Goal: Information Seeking & Learning: Compare options

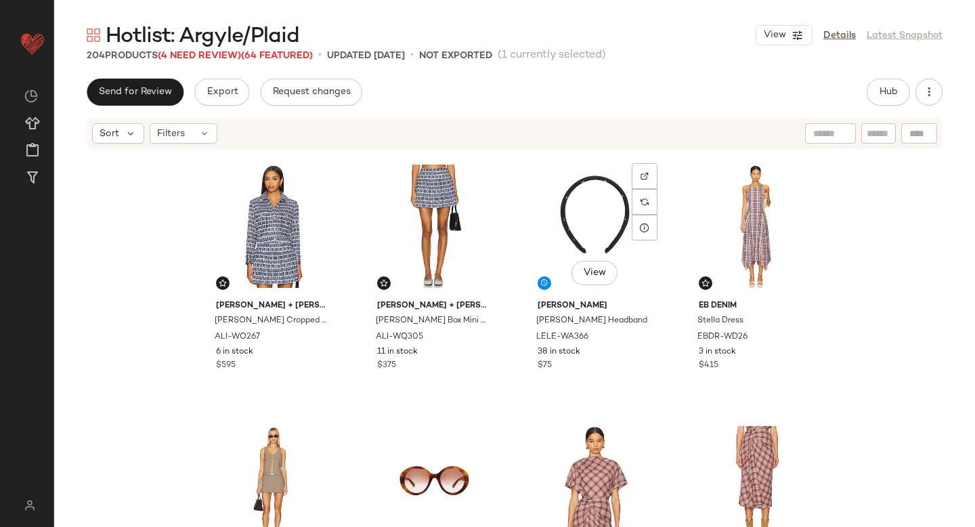
click at [566, 241] on div "View" at bounding box center [595, 226] width 136 height 137
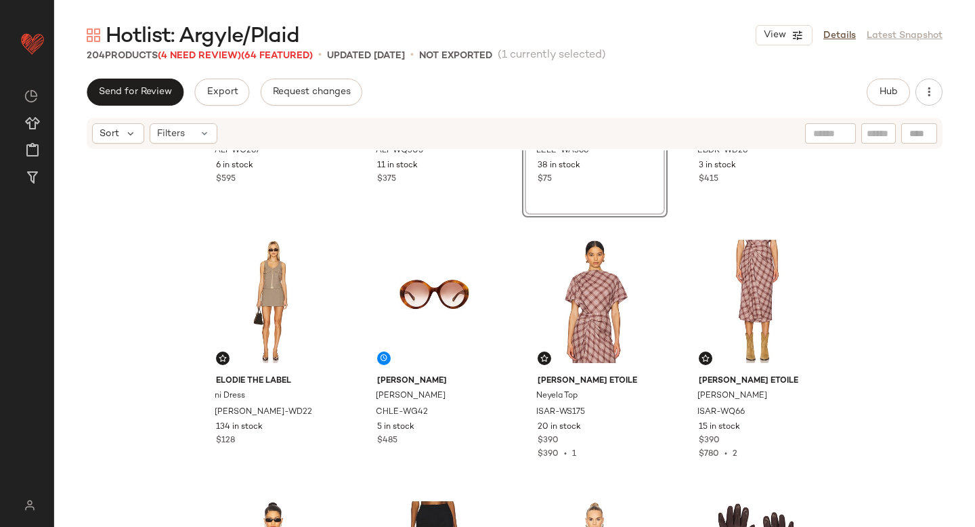
scroll to position [203, 0]
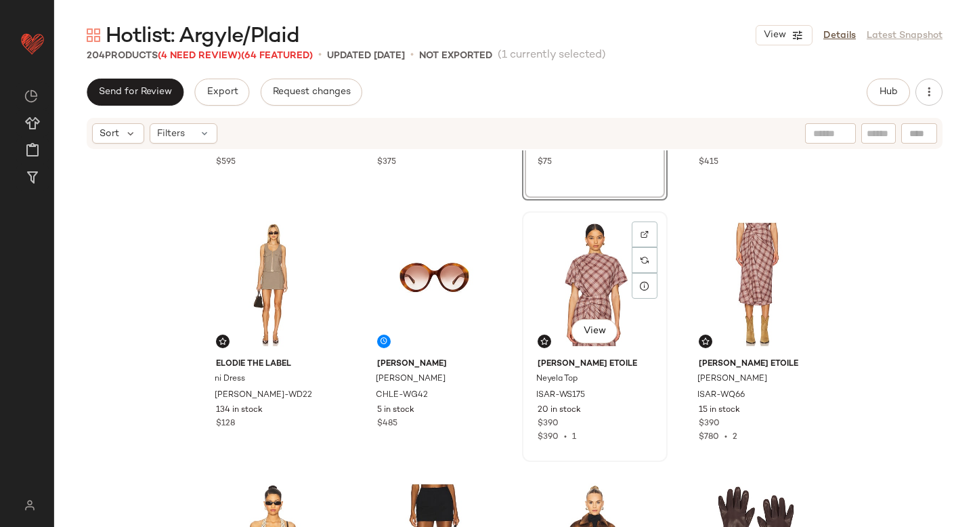
click at [569, 240] on div "View" at bounding box center [595, 284] width 136 height 137
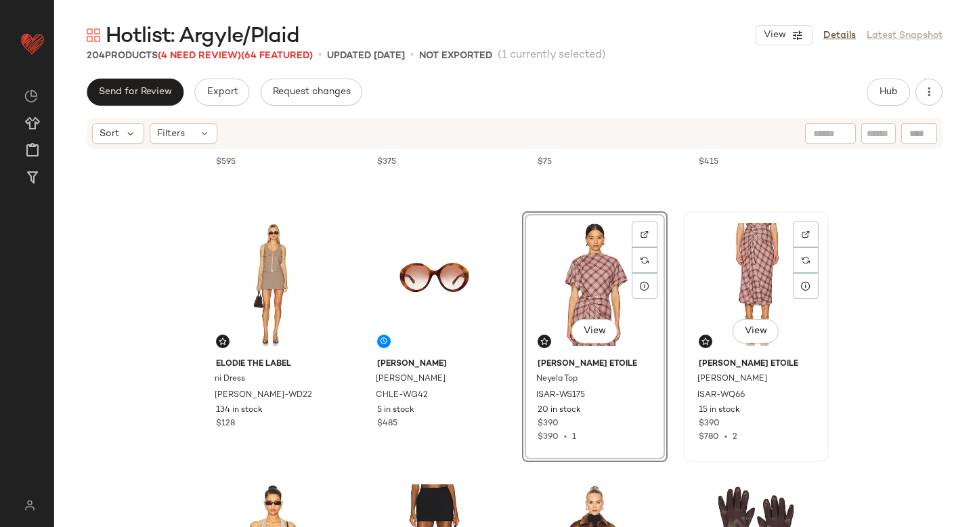
click at [761, 274] on div "View" at bounding box center [756, 284] width 136 height 137
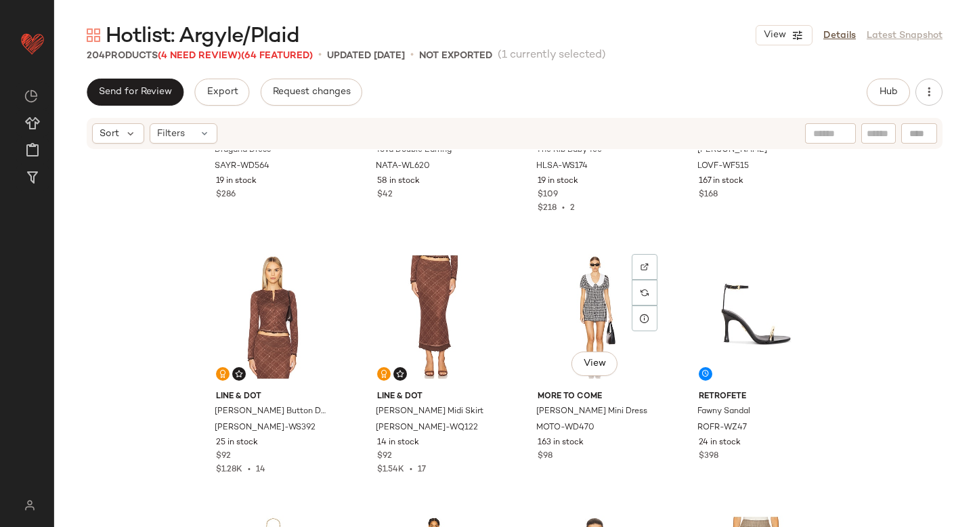
scroll to position [7763, 0]
